Goal: Transaction & Acquisition: Purchase product/service

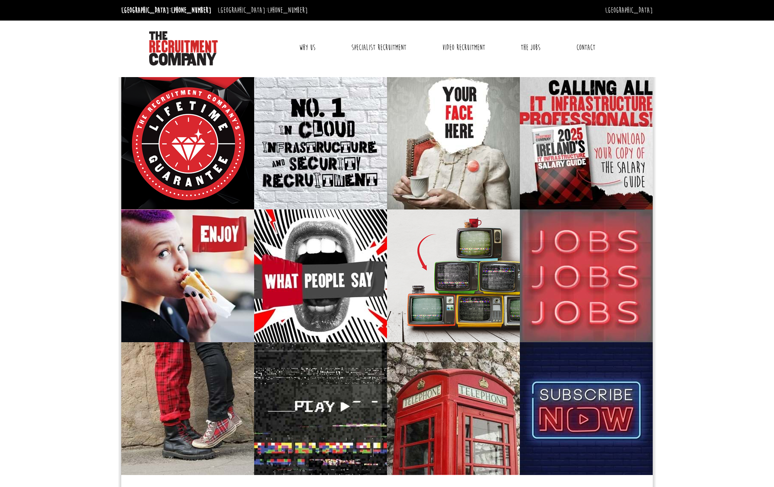
click at [175, 46] on img at bounding box center [183, 48] width 69 height 34
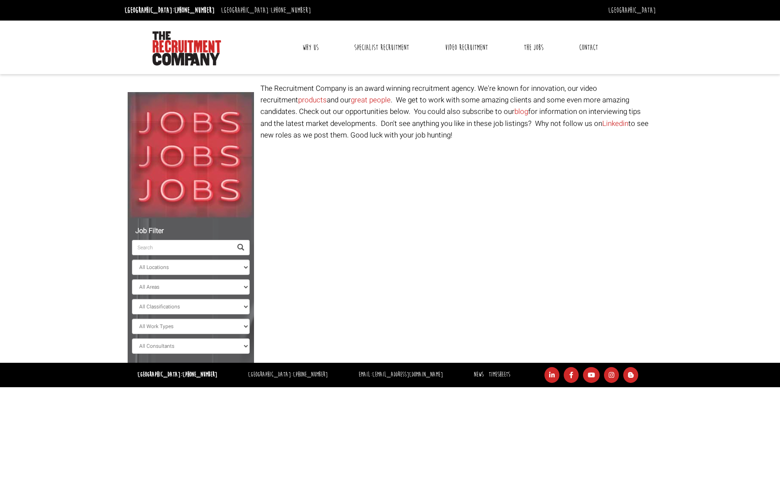
select select "[GEOGRAPHIC_DATA]"
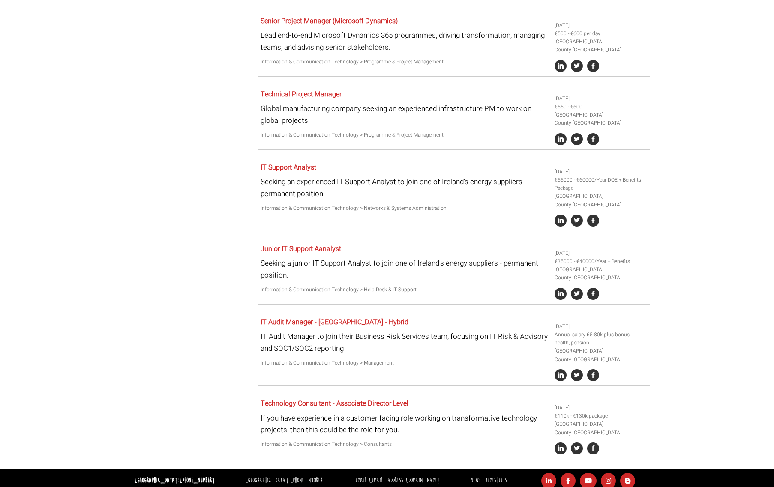
scroll to position [443, 0]
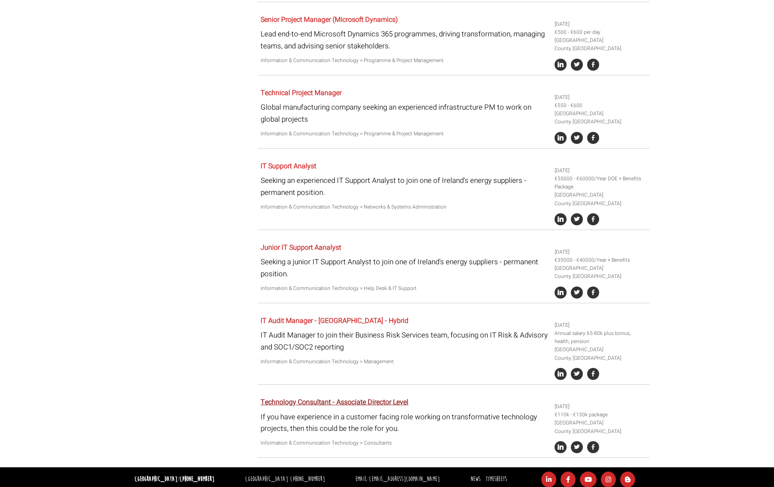
click at [309, 397] on link "Technology Consultant - Associate Director Level" at bounding box center [334, 402] width 148 height 10
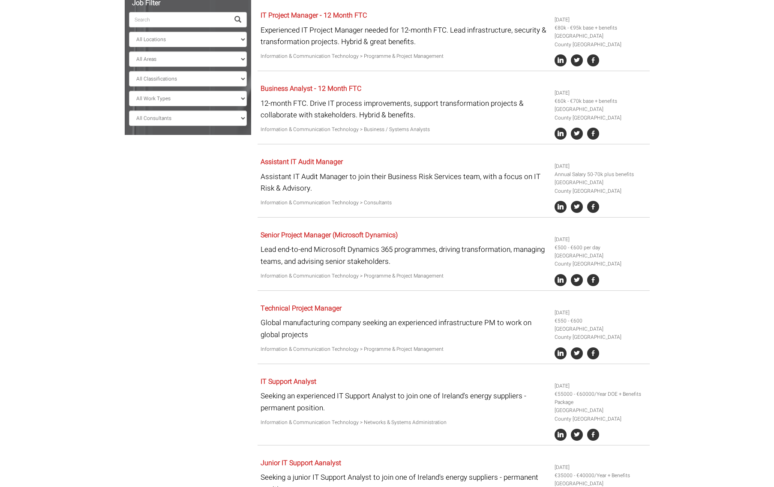
scroll to position [218, 0]
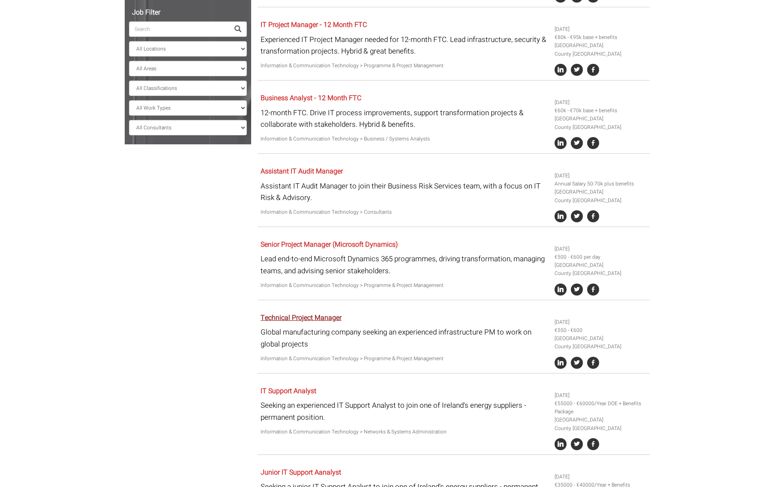
click at [310, 314] on link "Technical Project Manager" at bounding box center [300, 318] width 81 height 10
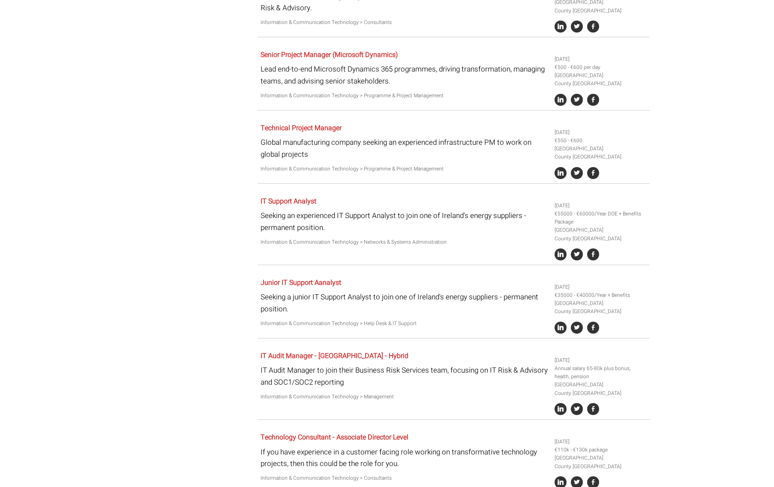
scroll to position [443, 0]
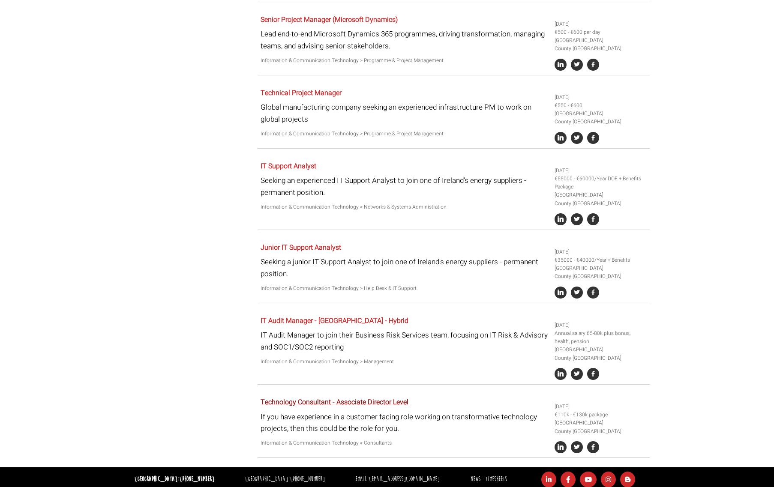
click at [329, 397] on link "Technology Consultant - Associate Director Level" at bounding box center [334, 402] width 148 height 10
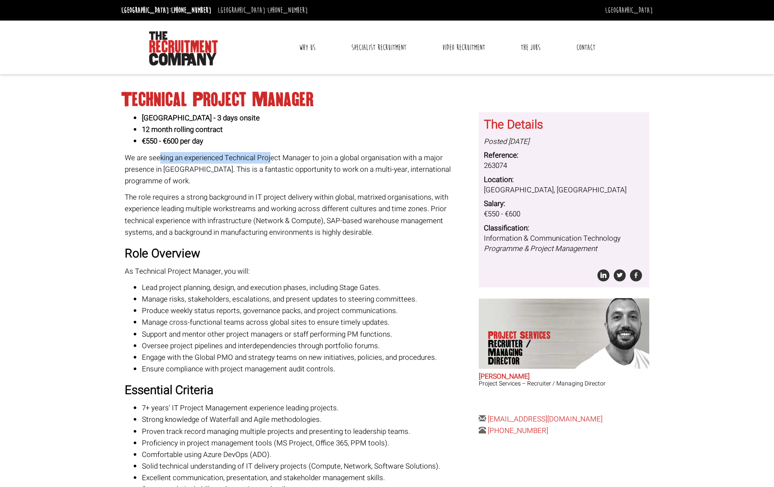
drag, startPoint x: 158, startPoint y: 153, endPoint x: 275, endPoint y: 158, distance: 116.6
click at [272, 158] on p "We are seeking an experienced Technical Project Manager to join a global organi…" at bounding box center [299, 169] width 348 height 35
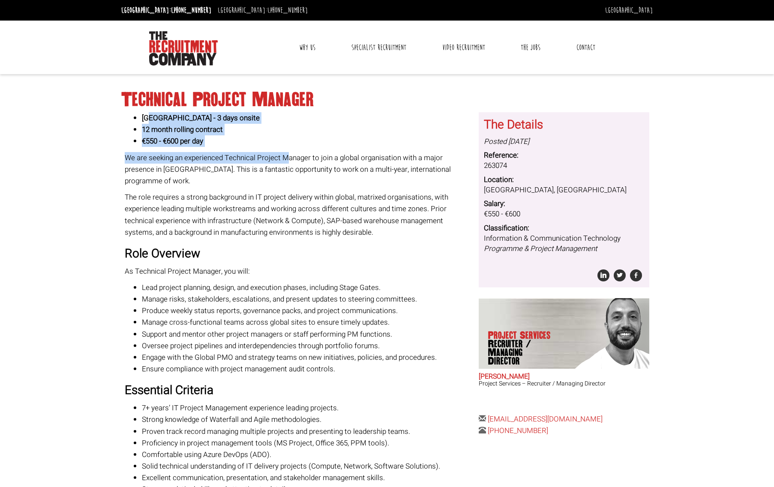
drag, startPoint x: 152, startPoint y: 117, endPoint x: 287, endPoint y: 161, distance: 142.1
click at [287, 161] on div "South Cork City - 3 days onsite 12 month rolling contract €550 - €600 per day W…" at bounding box center [299, 386] width 348 height 548
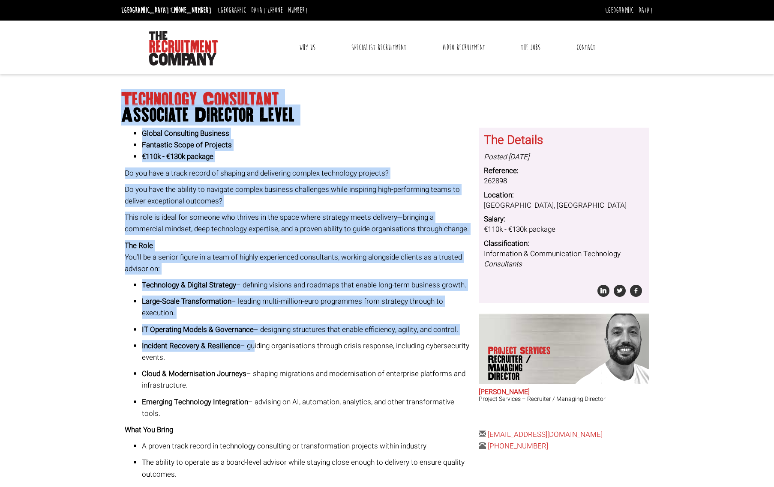
drag, startPoint x: 123, startPoint y: 95, endPoint x: 256, endPoint y: 358, distance: 295.2
click at [256, 358] on div "Technology Consultant Associate Director Level Global Consulting Business Fanta…" at bounding box center [387, 390] width 538 height 615
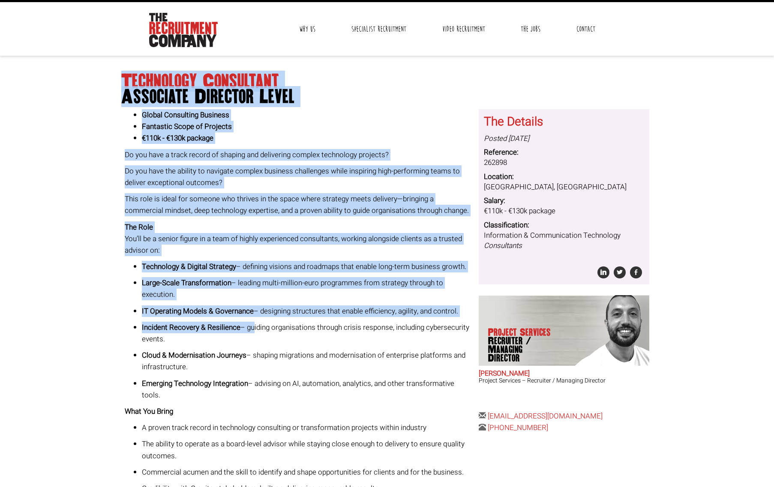
scroll to position [30, 0]
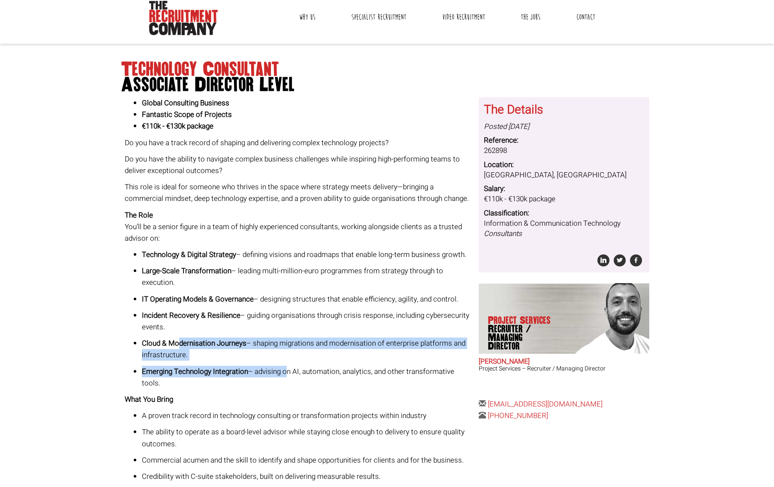
drag, startPoint x: 179, startPoint y: 353, endPoint x: 295, endPoint y: 386, distance: 120.0
click at [295, 386] on ul "Technology & Digital Strategy – defining visions and roadmaps that enable long-…" at bounding box center [299, 319] width 348 height 140
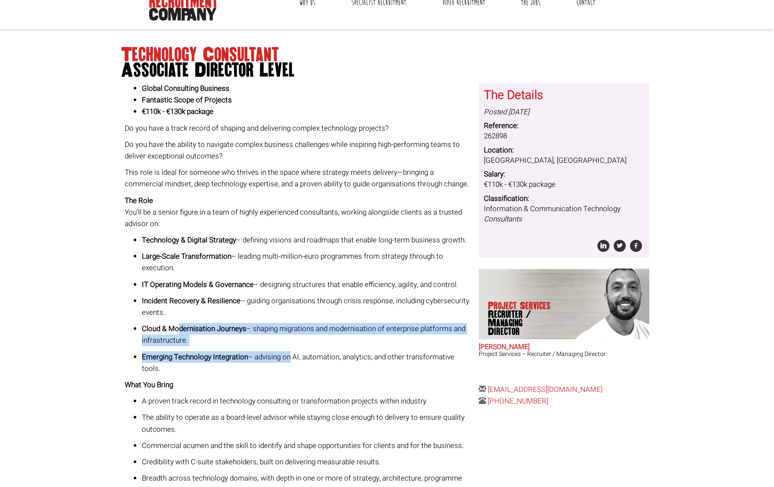
scroll to position [128, 0]
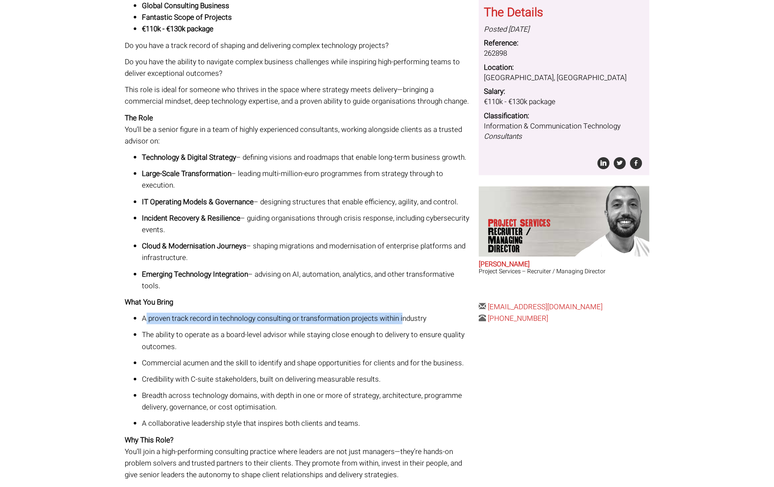
drag, startPoint x: 147, startPoint y: 326, endPoint x: 407, endPoint y: 332, distance: 260.0
click at [401, 324] on p "A proven track record in technology consulting or transformation projects withi…" at bounding box center [307, 319] width 331 height 12
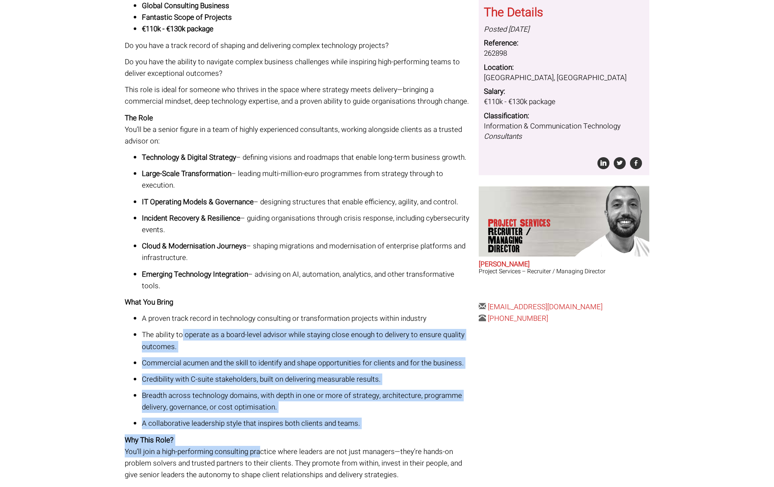
drag, startPoint x: 183, startPoint y: 347, endPoint x: 261, endPoint y: 460, distance: 137.3
click at [261, 460] on div "Global Consulting Business Fantastic Scope of Projects €110k - €130k package Do…" at bounding box center [299, 254] width 348 height 509
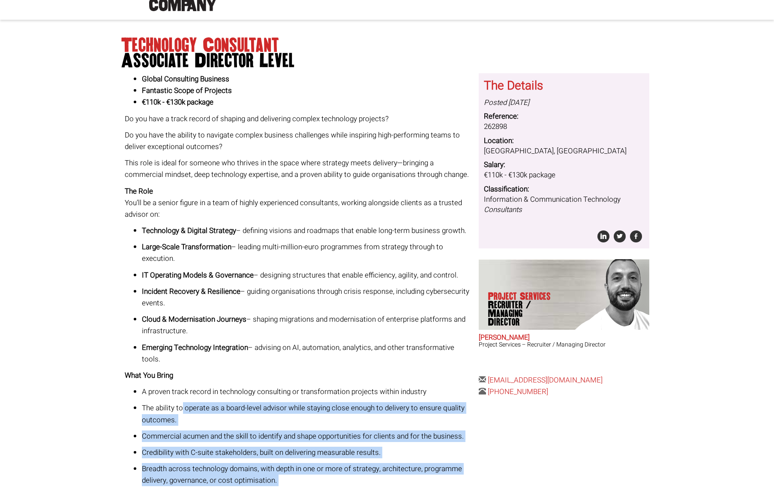
scroll to position [0, 0]
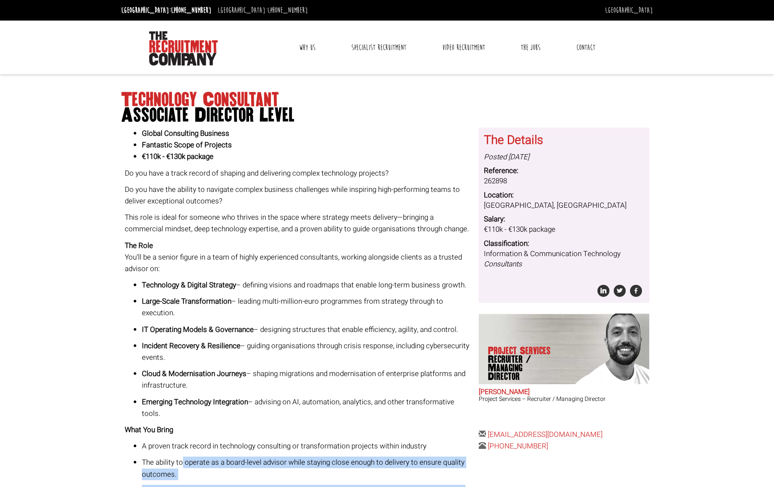
drag, startPoint x: 599, startPoint y: 434, endPoint x: 484, endPoint y: 433, distance: 114.8
click at [484, 433] on div "The Details Posted 21 days ago Reference: 262898 Location: Ireland, County Dubl…" at bounding box center [563, 290] width 177 height 324
copy div "[EMAIL_ADDRESS][DOMAIN_NAME]"
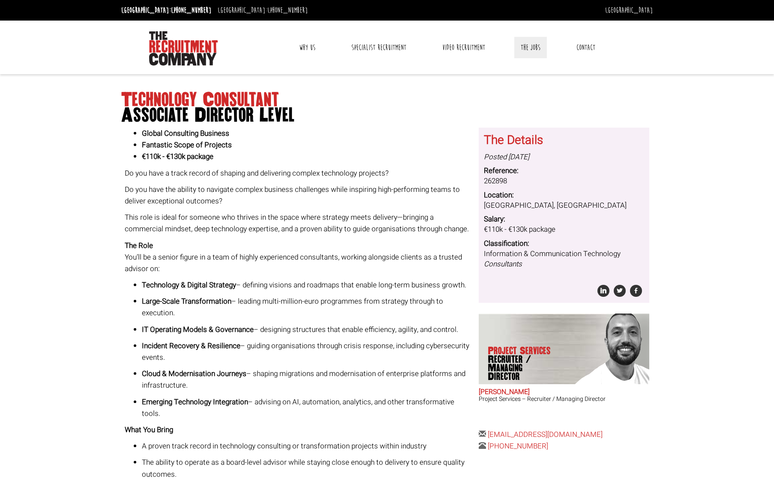
click at [536, 47] on link "The Jobs" at bounding box center [530, 47] width 33 height 21
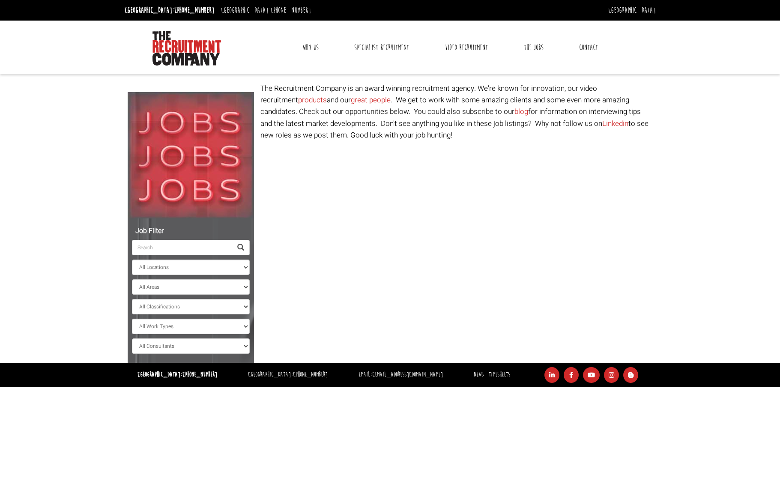
select select "[GEOGRAPHIC_DATA]"
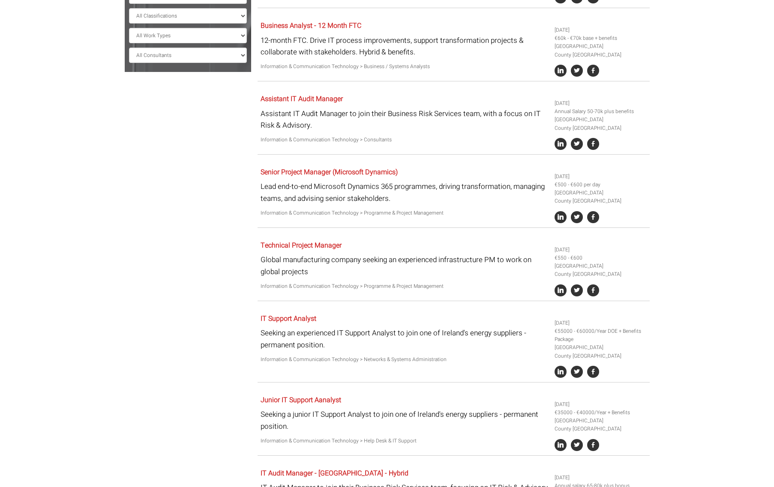
scroll to position [289, 0]
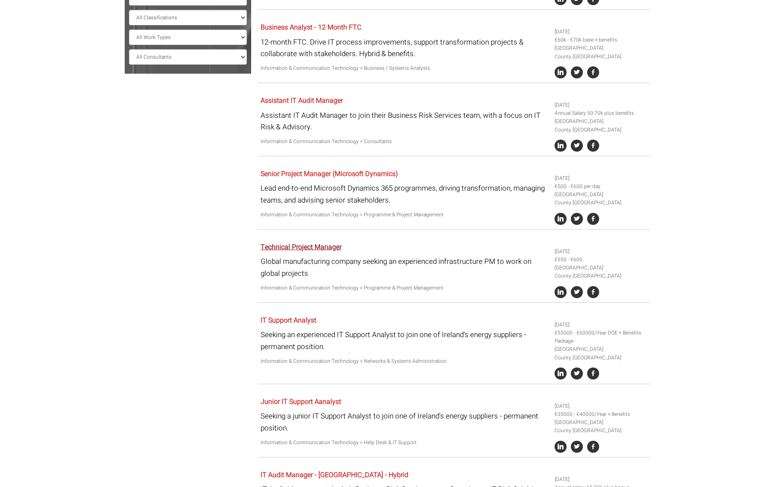
click at [313, 244] on link "Technical Project Manager" at bounding box center [300, 247] width 81 height 10
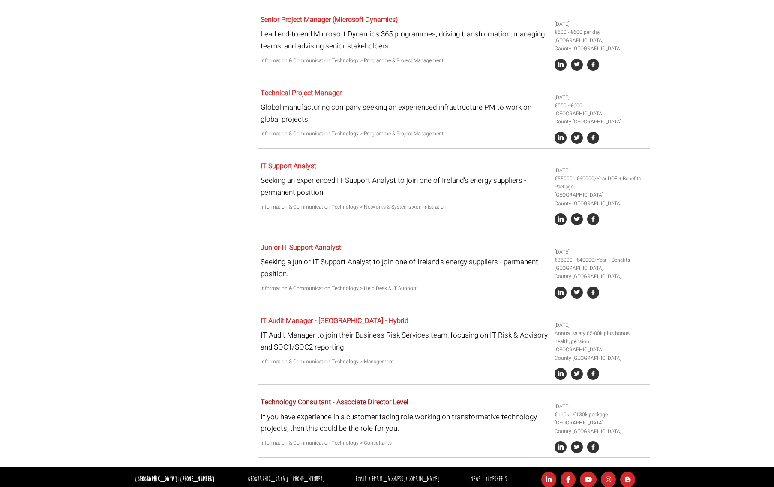
click at [326, 401] on link "Technology Consultant - Associate Director Level" at bounding box center [334, 402] width 148 height 10
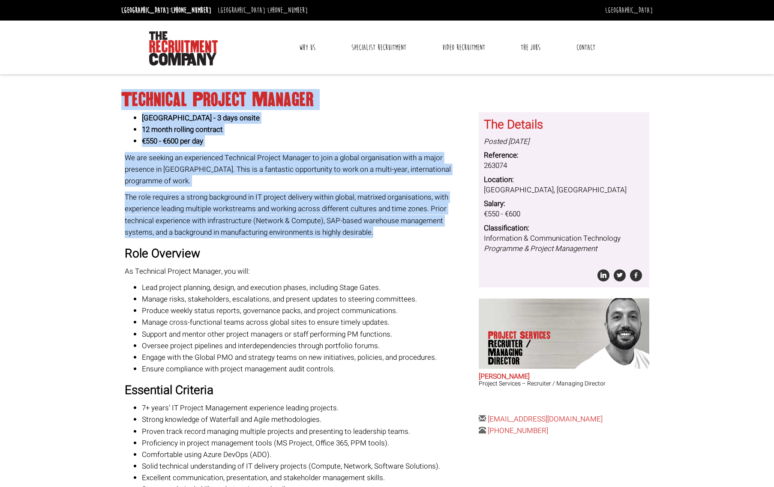
drag, startPoint x: 123, startPoint y: 97, endPoint x: 350, endPoint y: 221, distance: 258.6
click at [350, 221] on div "Technical Project Manager South Cork City - 3 days onsite 12 month rolling cont…" at bounding box center [387, 402] width 538 height 638
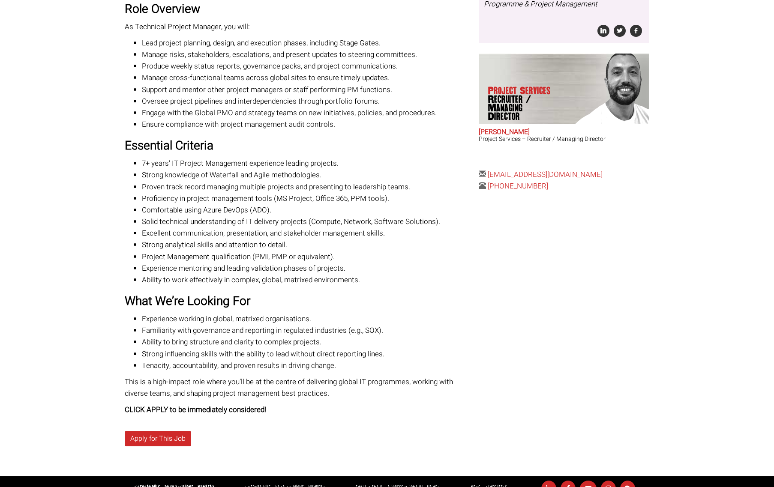
scroll to position [209, 0]
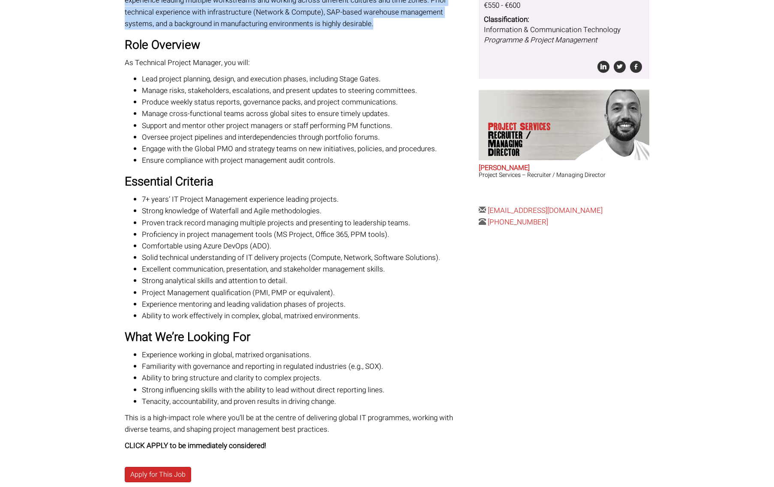
drag, startPoint x: 184, startPoint y: 433, endPoint x: 281, endPoint y: 432, distance: 97.2
click at [281, 440] on p "CLICK APPLY to be immediately considered!" at bounding box center [299, 446] width 348 height 12
click at [278, 440] on p "CLICK APPLY to be immediately considered!" at bounding box center [299, 446] width 348 height 12
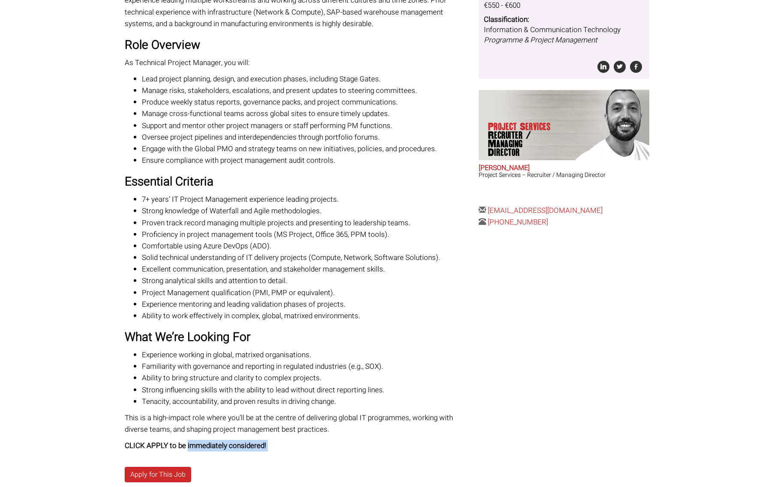
drag, startPoint x: 278, startPoint y: 433, endPoint x: 204, endPoint y: 433, distance: 73.7
click at [204, 440] on p "CLICK APPLY to be immediately considered!" at bounding box center [299, 446] width 348 height 12
click at [216, 384] on li "Strong influencing skills with the ability to lead without direct reporting lin…" at bounding box center [307, 390] width 331 height 12
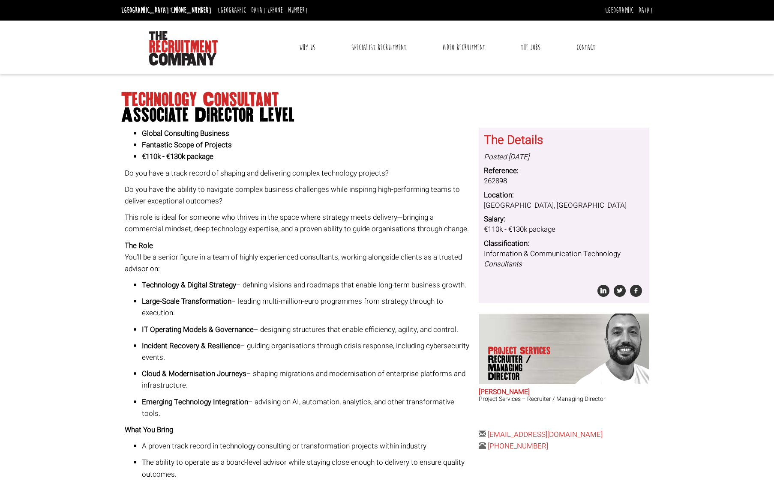
scroll to position [244, 0]
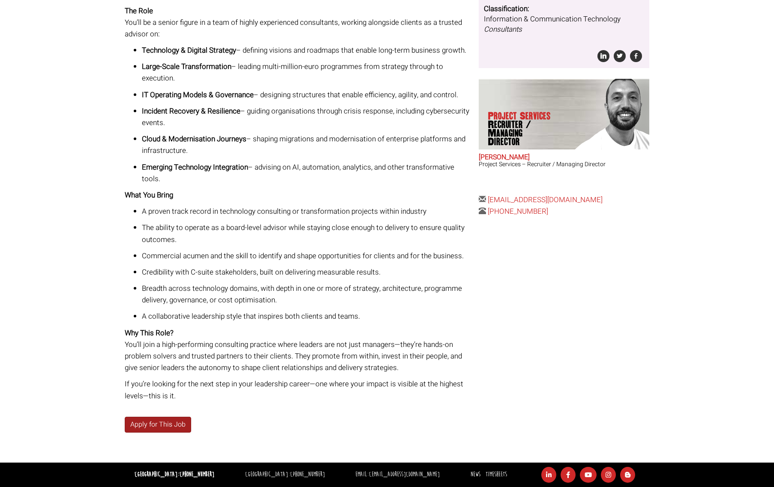
click at [140, 424] on link "Apply for This Job" at bounding box center [158, 425] width 66 height 16
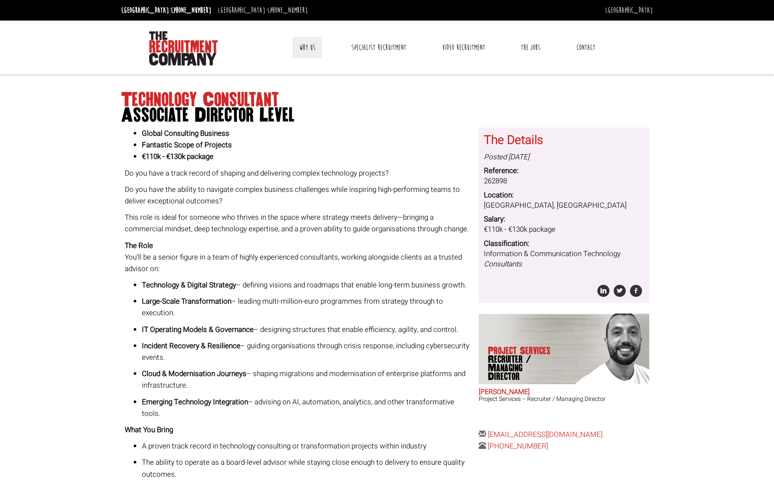
click at [309, 47] on link "Why Us" at bounding box center [307, 47] width 29 height 21
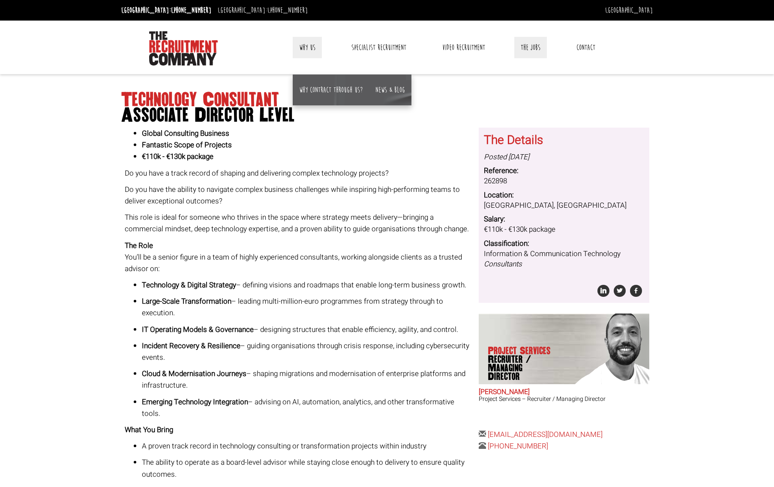
click at [530, 47] on link "The Jobs" at bounding box center [530, 47] width 33 height 21
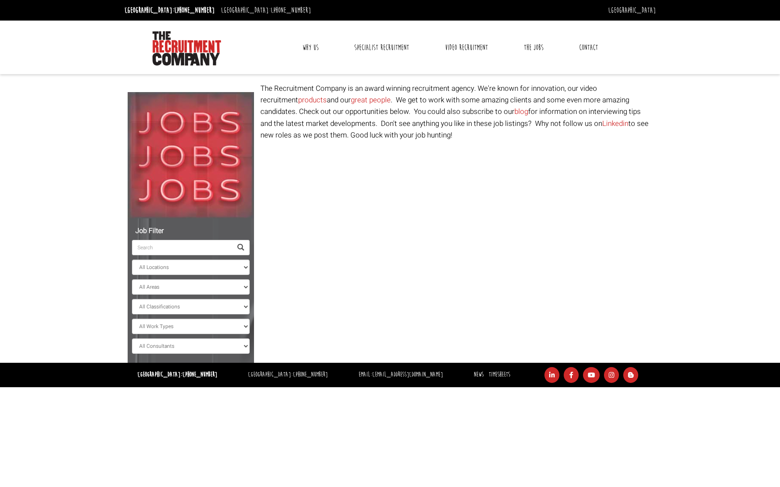
select select "[GEOGRAPHIC_DATA]"
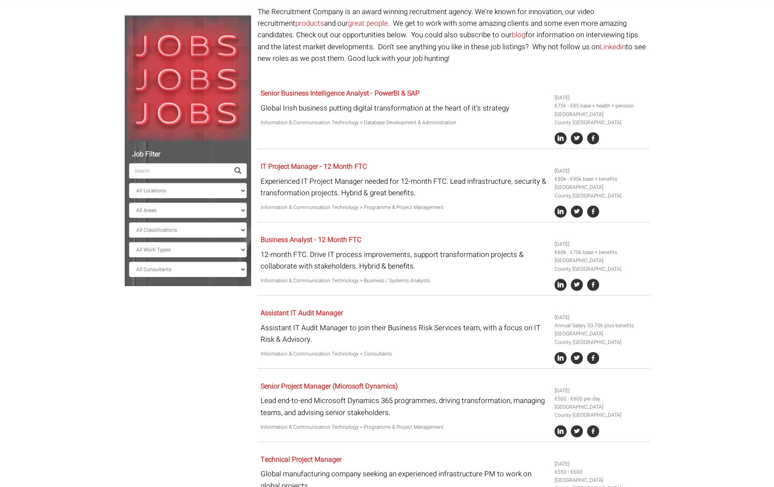
scroll to position [78, 0]
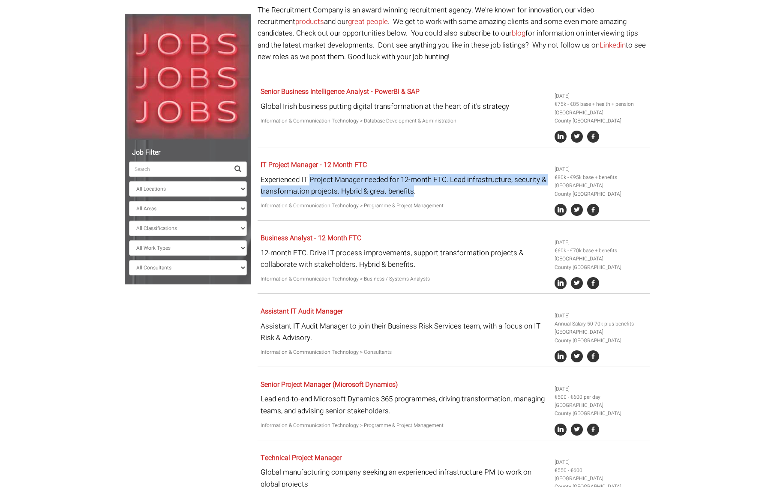
drag, startPoint x: 310, startPoint y: 179, endPoint x: 413, endPoint y: 189, distance: 103.7
click at [413, 189] on p "Experienced IT Project Manager needed for 12-month FTC. Lead infrastructure, se…" at bounding box center [403, 185] width 287 height 23
click at [304, 163] on link "IT Project Manager - 12 Month FTC" at bounding box center [313, 165] width 106 height 10
click at [315, 234] on link "Business Analyst - 12 Month FTC" at bounding box center [310, 238] width 101 height 10
click at [327, 379] on link "Senior Project Manager (Microsoft Dynamics)" at bounding box center [328, 384] width 137 height 10
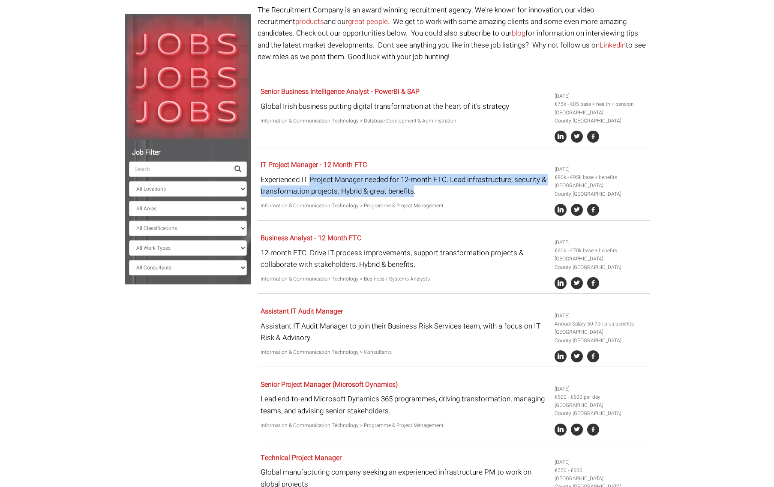
scroll to position [443, 0]
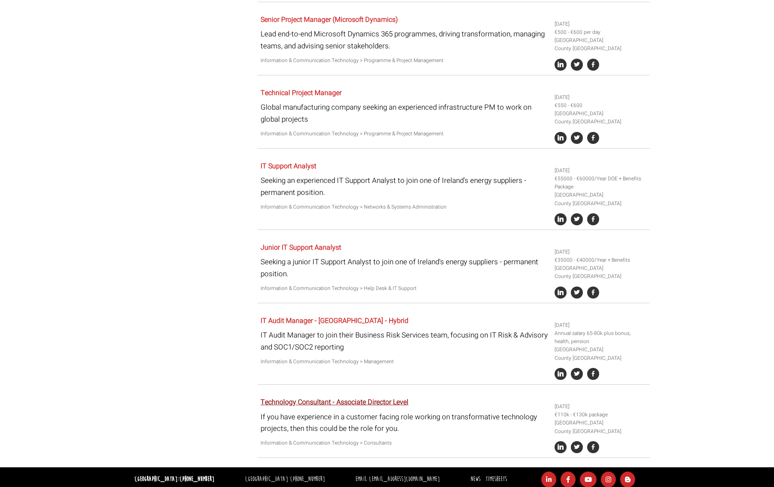
click at [329, 398] on link "Technology Consultant - Associate Director Level" at bounding box center [334, 402] width 148 height 10
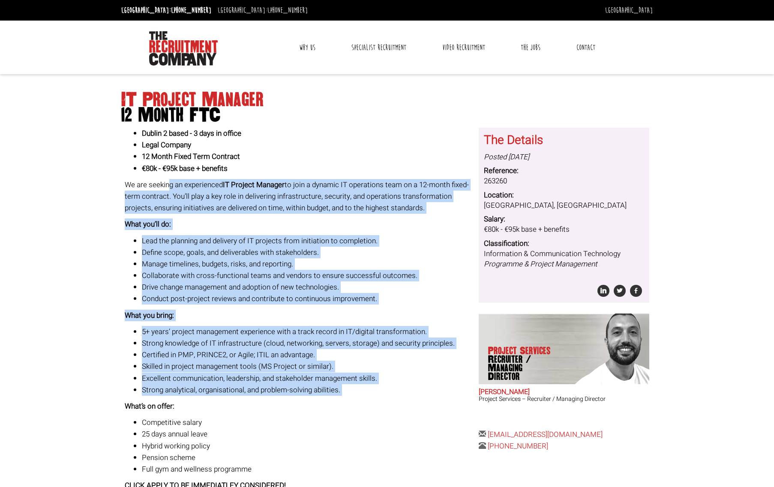
drag, startPoint x: 170, startPoint y: 186, endPoint x: 310, endPoint y: 390, distance: 247.9
click at [339, 396] on div "Dublin 2 based - 3 days in office Legal Company 12 Month Fixed Term Contract €8…" at bounding box center [299, 310] width 348 height 364
click at [289, 382] on li "Excellent communication, leadership, and stakeholder management skills." at bounding box center [307, 379] width 331 height 12
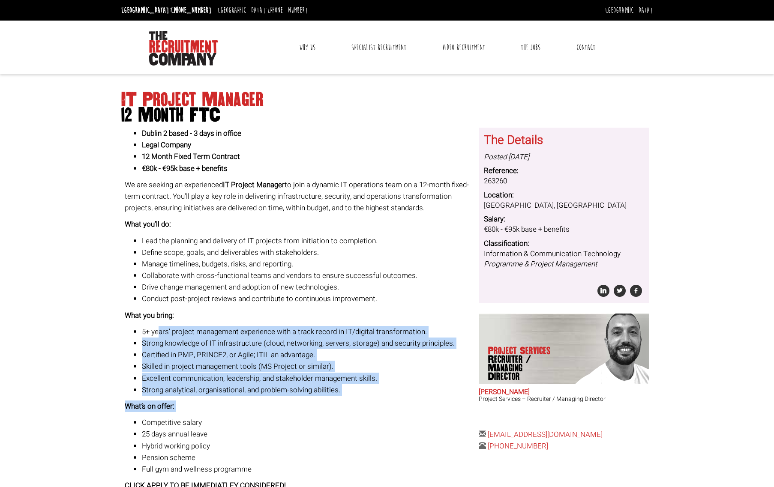
drag, startPoint x: 190, startPoint y: 326, endPoint x: 331, endPoint y: 416, distance: 166.9
click at [331, 416] on div "Dublin 2 based - 3 days in office Legal Company 12 Month Fixed Term Contract €8…" at bounding box center [299, 310] width 348 height 364
click at [335, 409] on p "What’s on offer:" at bounding box center [299, 406] width 348 height 12
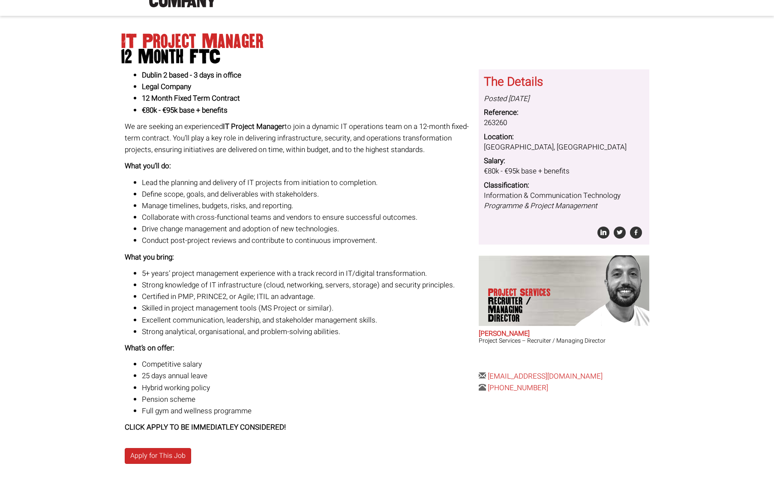
scroll to position [89, 0]
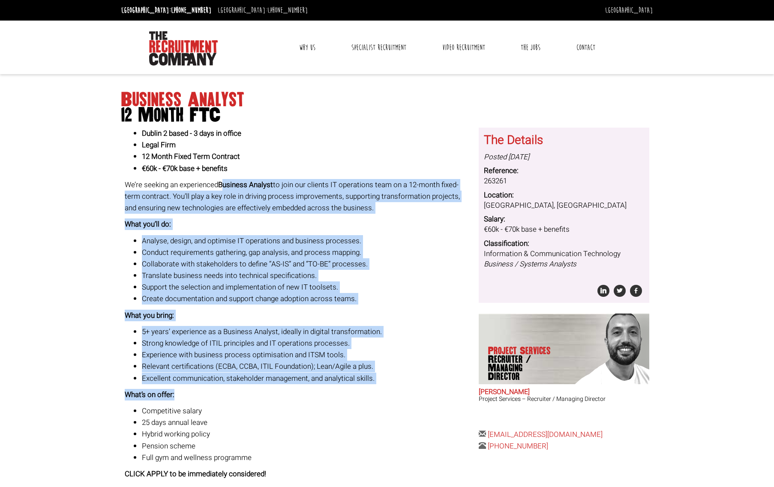
drag, startPoint x: 241, startPoint y: 186, endPoint x: 423, endPoint y: 391, distance: 274.0
click at [423, 391] on div "Dublin 2 based - 3 days in office Legal Firm 12 Month Fixed Term Contract €60k …" at bounding box center [299, 304] width 348 height 352
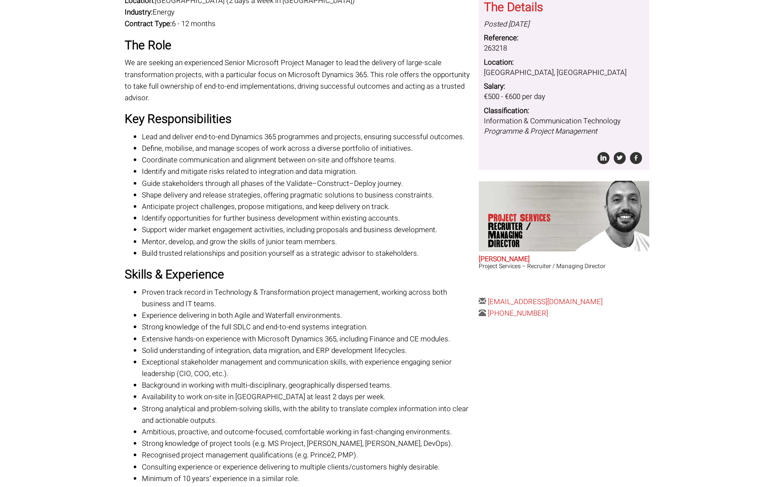
scroll to position [230, 0]
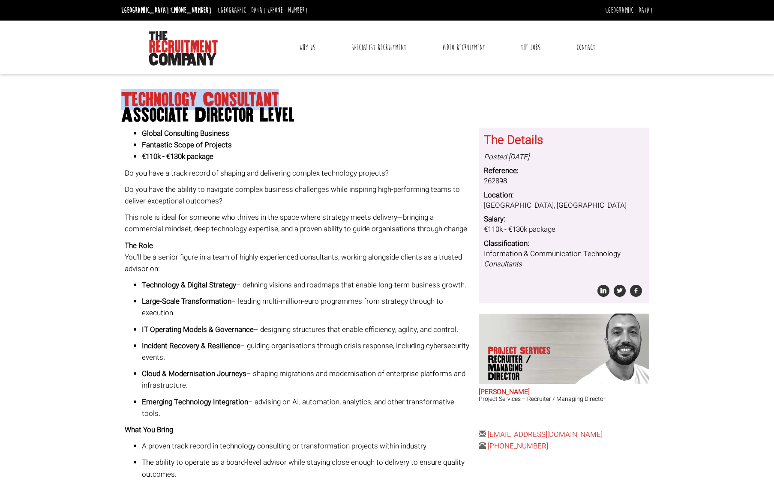
drag, startPoint x: 122, startPoint y: 92, endPoint x: 279, endPoint y: 96, distance: 156.8
click at [279, 96] on h1 "Technology Consultant Associate Director Level" at bounding box center [386, 107] width 531 height 31
copy h1 "Technology Consultant"
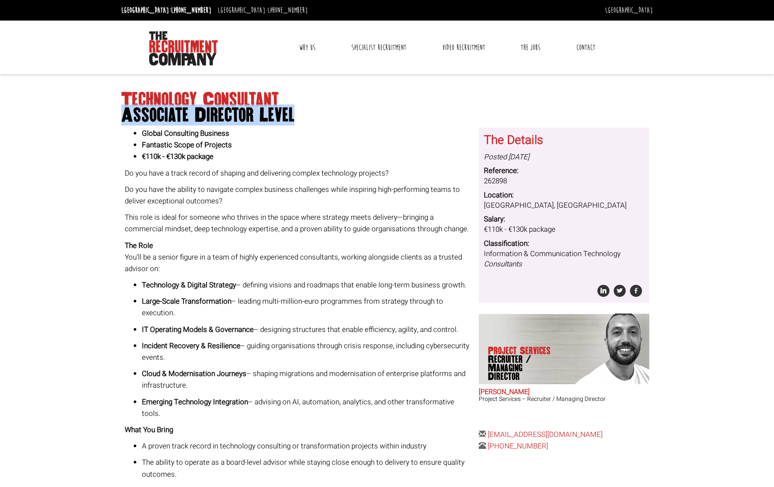
drag, startPoint x: 123, startPoint y: 117, endPoint x: 297, endPoint y: 111, distance: 174.0
click at [297, 111] on span "Associate Director Level" at bounding box center [386, 115] width 531 height 15
click at [299, 116] on span "Associate Director Level" at bounding box center [386, 115] width 531 height 15
drag, startPoint x: 298, startPoint y: 114, endPoint x: 112, endPoint y: 94, distance: 187.0
click at [112, 94] on body "Dublin: +353 1 697 2548 Sydney: +61 2 8346 6700 Dublin Sydney Dublin Toggle nav…" at bounding box center [387, 361] width 774 height 722
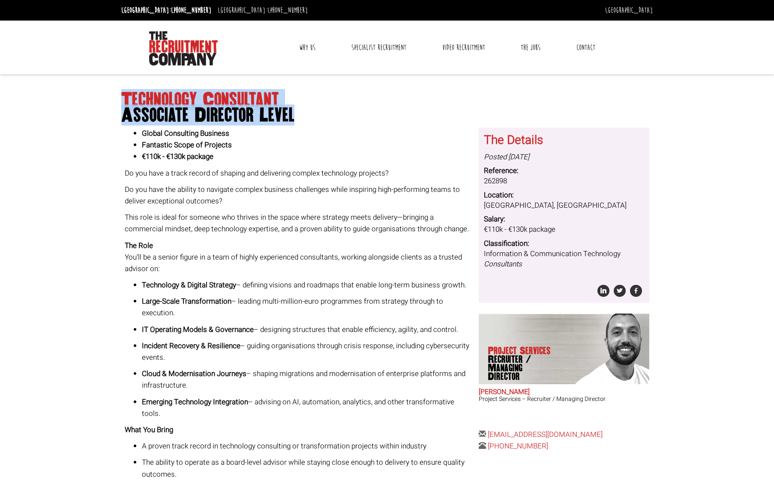
copy h1 "Technology Consultant Associate Director Level"
click at [596, 45] on link "Contact" at bounding box center [586, 47] width 32 height 21
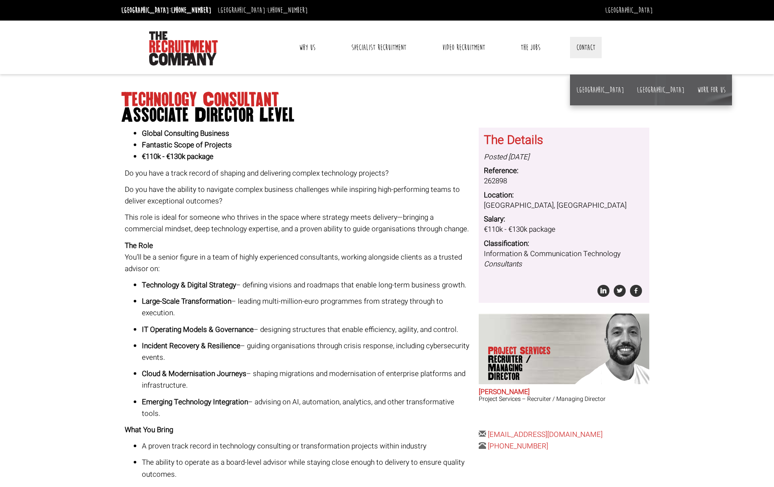
click at [570, 87] on li "[GEOGRAPHIC_DATA]" at bounding box center [600, 90] width 60 height 31
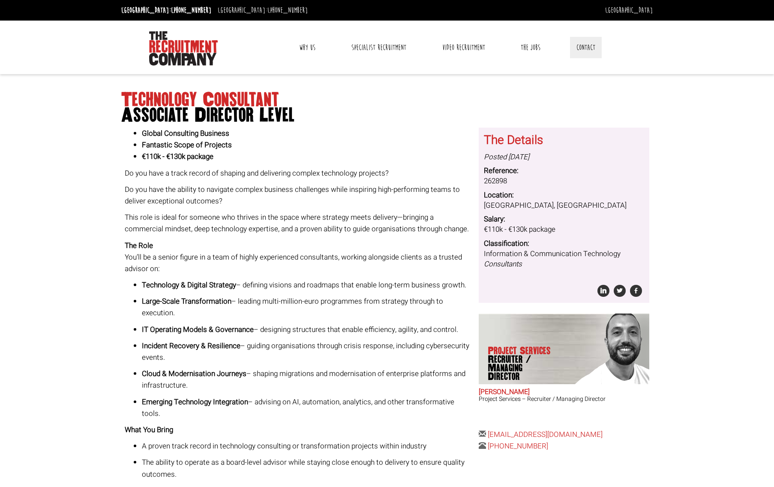
click at [585, 45] on link "Contact" at bounding box center [586, 47] width 32 height 21
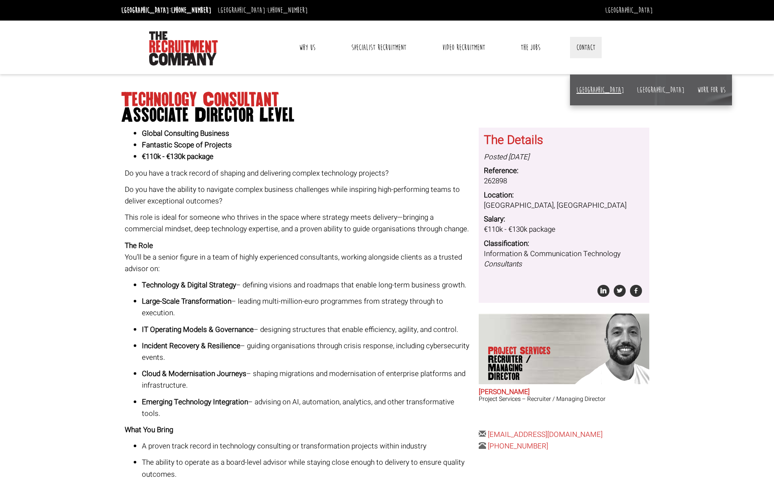
click at [584, 88] on link "[GEOGRAPHIC_DATA]" at bounding box center [600, 89] width 48 height 9
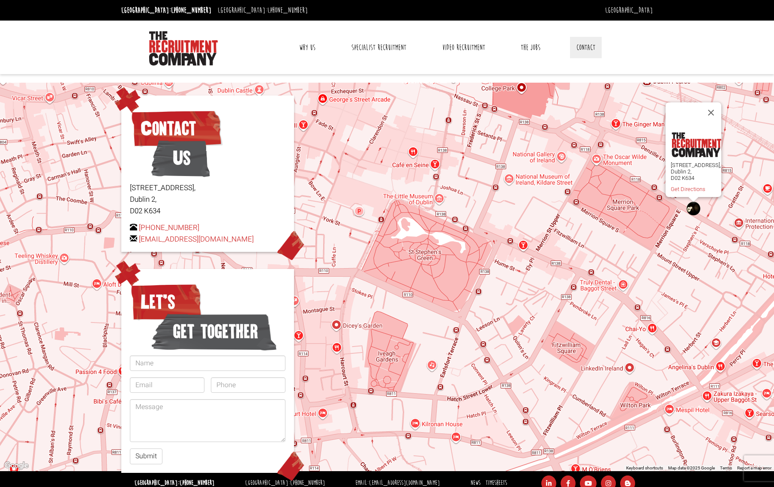
click at [587, 46] on link "Contact" at bounding box center [586, 47] width 32 height 21
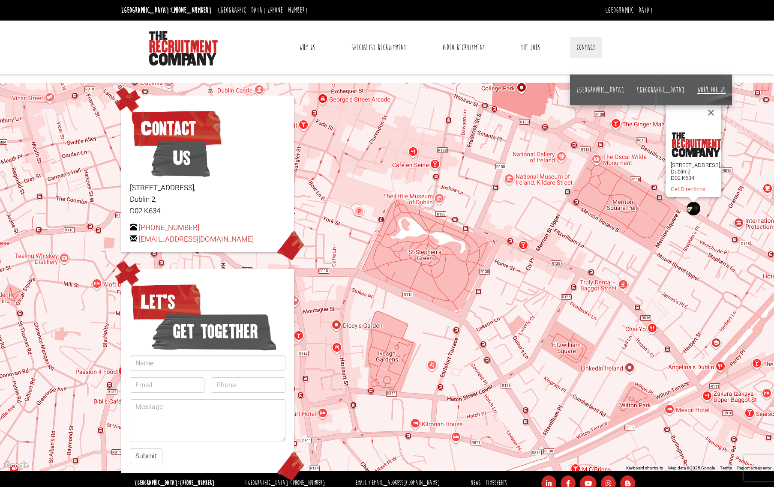
click at [697, 90] on link "Work for us" at bounding box center [711, 89] width 28 height 9
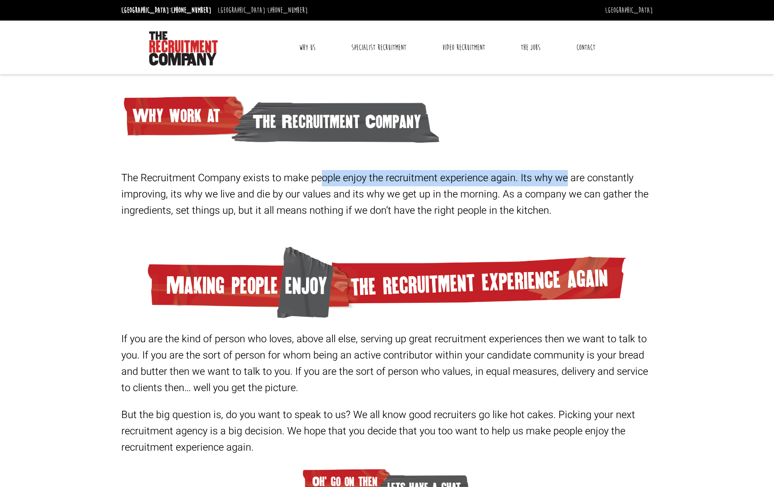
drag, startPoint x: 298, startPoint y: 179, endPoint x: 540, endPoint y: 173, distance: 241.7
click at [547, 171] on p "The Recruitment Company exists to make people enjoy the recruitment experience …" at bounding box center [386, 194] width 531 height 49
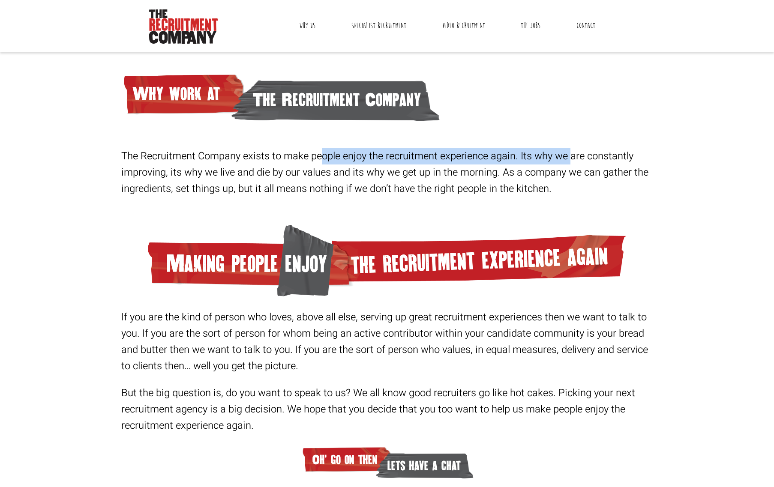
scroll to position [56, 0]
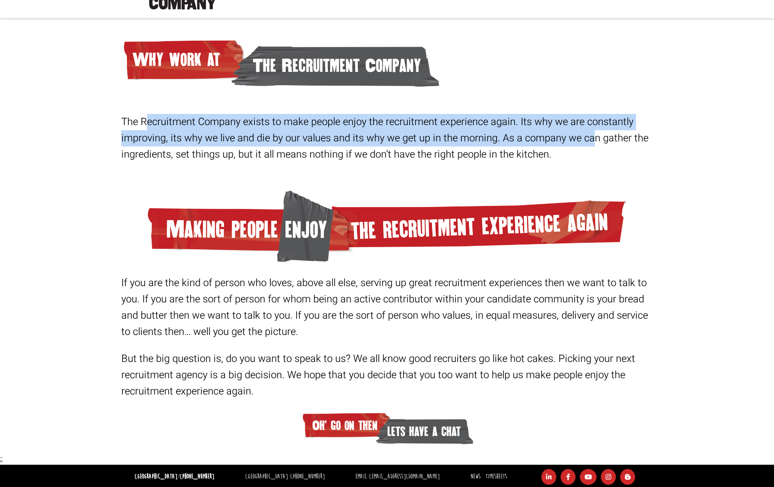
drag, startPoint x: 230, startPoint y: 114, endPoint x: 550, endPoint y: 140, distance: 320.9
click at [568, 136] on div "The Recruitment Company exists to make people enjoy the recruitment experience …" at bounding box center [387, 275] width 538 height 356
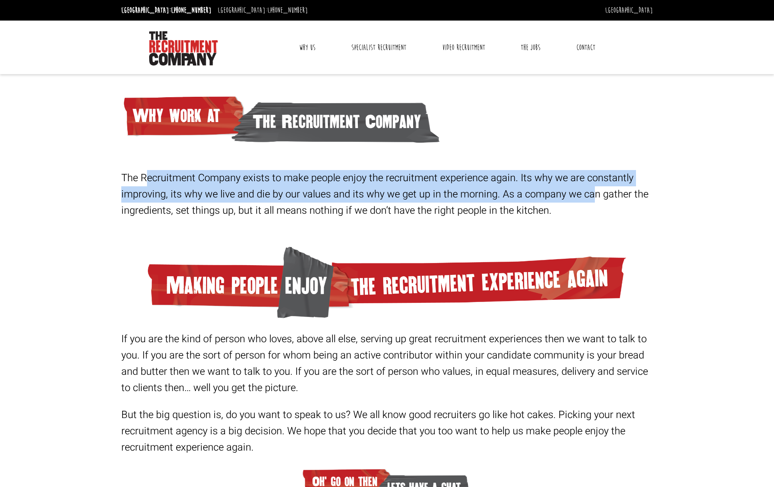
scroll to position [57, 0]
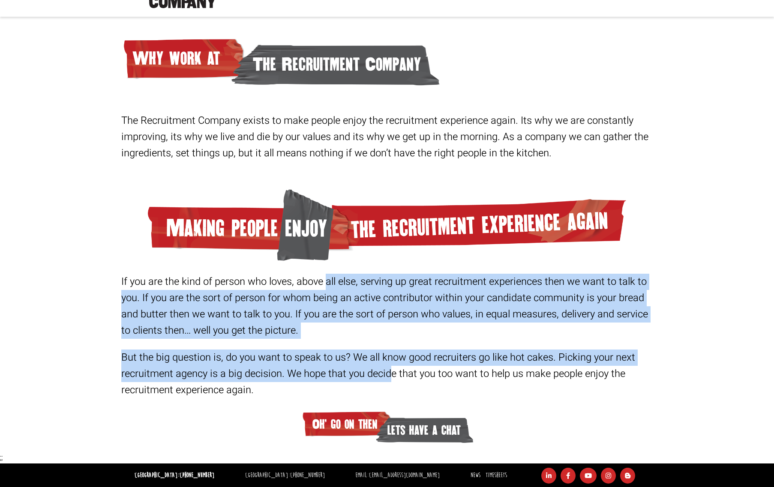
drag, startPoint x: 316, startPoint y: 284, endPoint x: 373, endPoint y: 373, distance: 106.0
click at [373, 373] on section "If you are the kind of person who loves, above all else, serving up great recru…" at bounding box center [386, 360] width 531 height 173
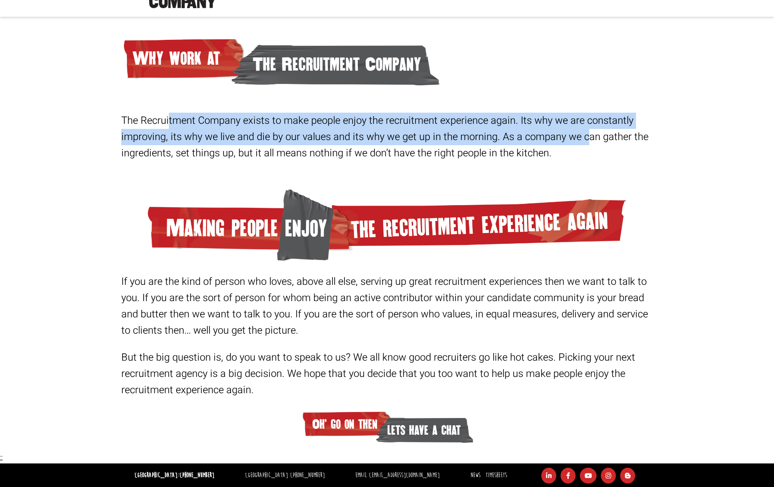
drag, startPoint x: 164, startPoint y: 117, endPoint x: 566, endPoint y: 135, distance: 401.8
click at [566, 135] on p "The Recruitment Company exists to make people enjoy the recruitment experience …" at bounding box center [386, 137] width 531 height 49
drag, startPoint x: 193, startPoint y: 152, endPoint x: 412, endPoint y: 163, distance: 219.6
click at [412, 163] on div "The Recruitment Company exists to make people enjoy the recruitment experience …" at bounding box center [387, 143] width 538 height 60
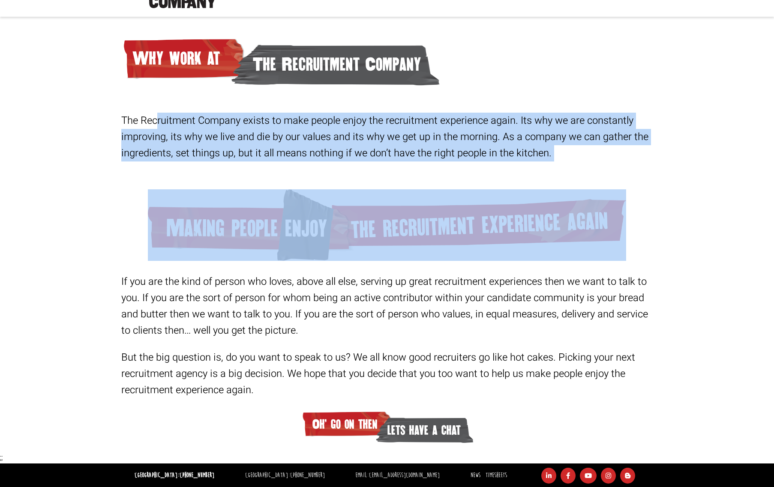
drag, startPoint x: 134, startPoint y: 117, endPoint x: 419, endPoint y: 223, distance: 304.5
click at [419, 223] on div "The Recruitment Company exists to make people enjoy the recruitment experience …" at bounding box center [387, 274] width 538 height 356
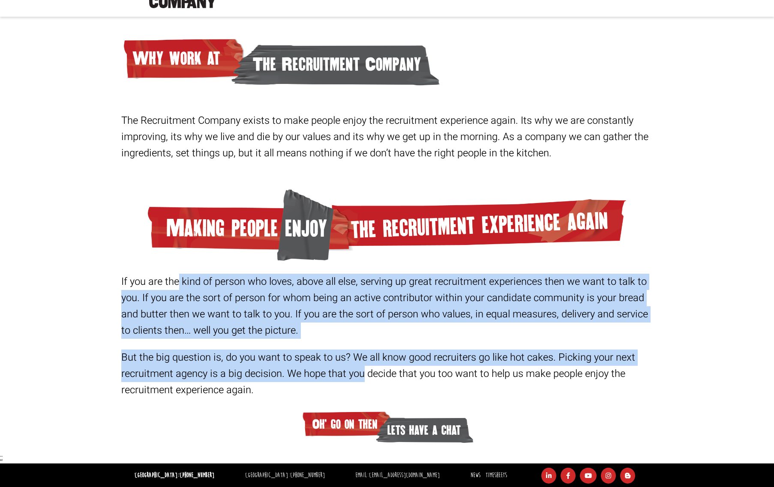
drag, startPoint x: 160, startPoint y: 282, endPoint x: 348, endPoint y: 370, distance: 207.0
click at [346, 371] on section "If you are the kind of person who loves, above all else, serving up great recru…" at bounding box center [386, 360] width 531 height 173
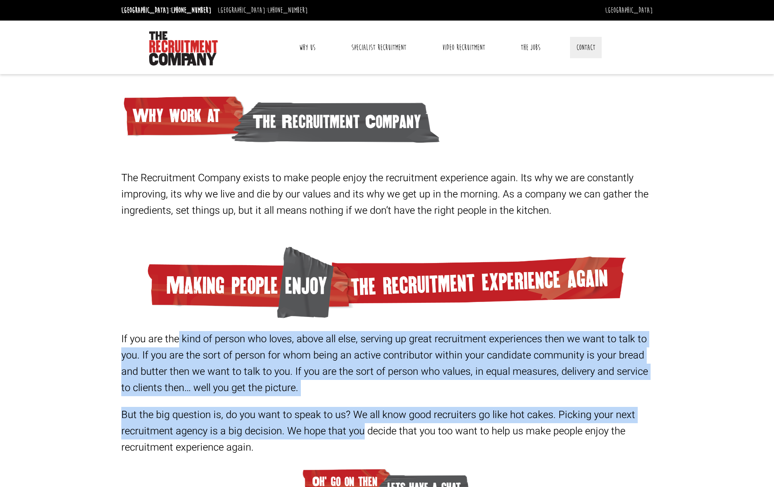
click at [583, 46] on link "Contact" at bounding box center [586, 47] width 32 height 21
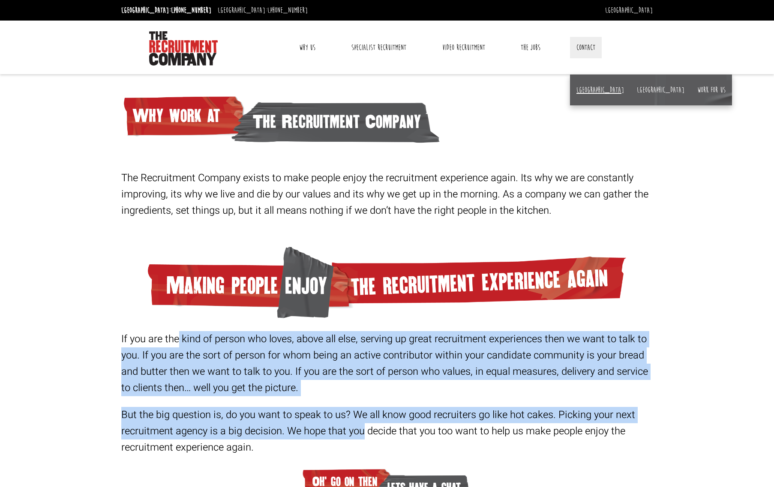
click at [580, 88] on link "[GEOGRAPHIC_DATA]" at bounding box center [600, 89] width 48 height 9
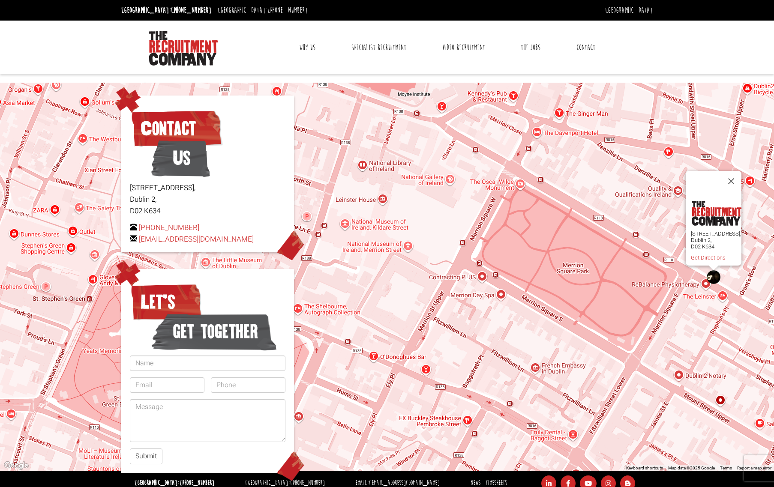
click at [125, 99] on img at bounding box center [128, 100] width 26 height 26
click at [161, 48] on img at bounding box center [183, 48] width 69 height 34
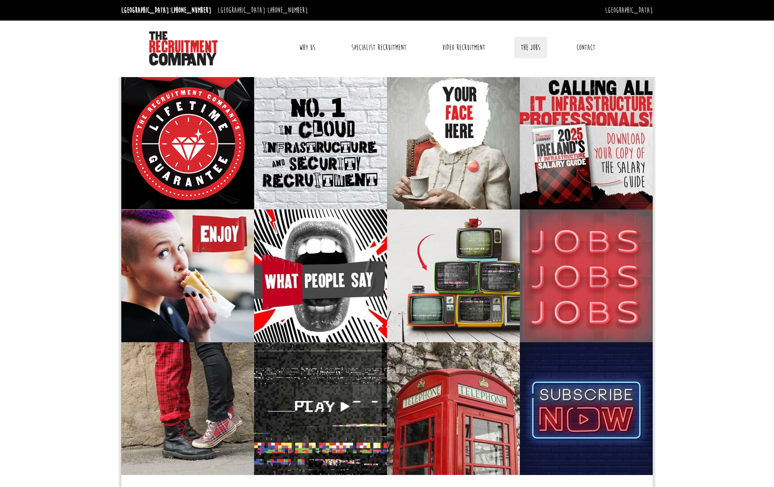
click at [528, 44] on link "The Jobs" at bounding box center [530, 47] width 33 height 21
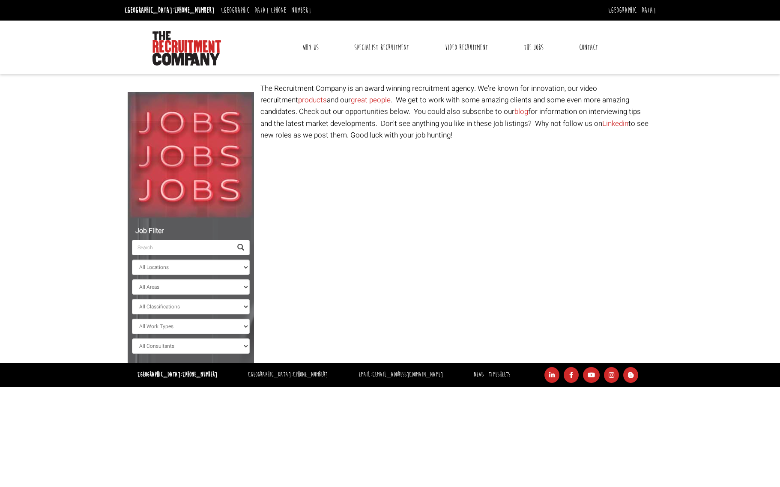
select select "[GEOGRAPHIC_DATA]"
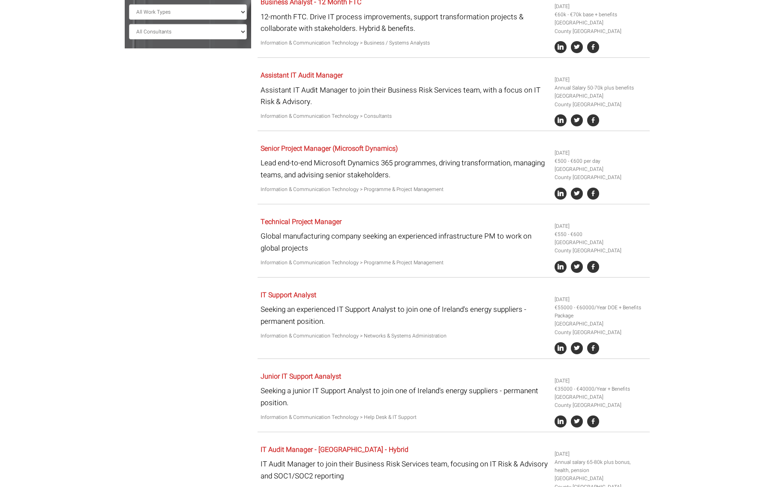
scroll to position [443, 0]
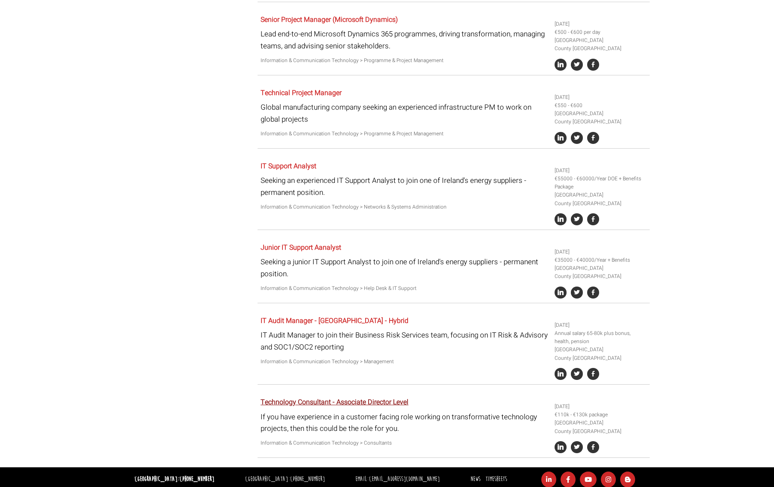
click at [310, 397] on link "Technology Consultant - Associate Director Level" at bounding box center [334, 402] width 148 height 10
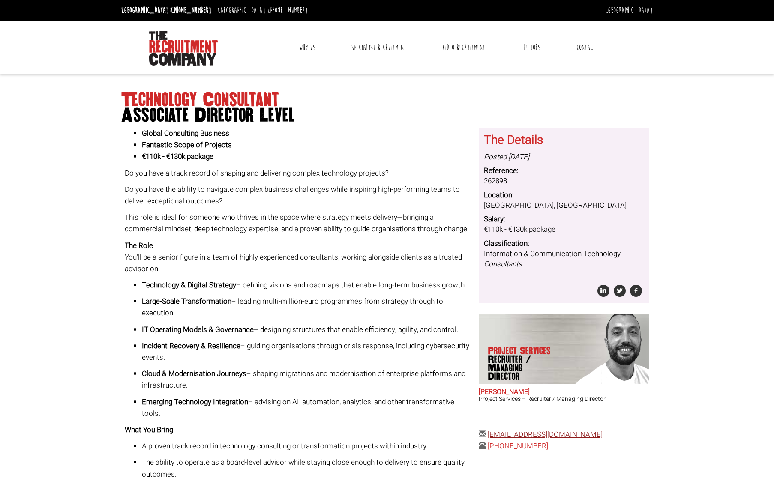
drag, startPoint x: 616, startPoint y: 433, endPoint x: 489, endPoint y: 433, distance: 127.2
click at [489, 433] on div "The Details Posted 21 days ago Reference: 262898 Location: Ireland, County Dubl…" at bounding box center [563, 290] width 177 height 324
copy div "chrisp@therecruitmentcompany.com"
